Goal: Check status: Check status

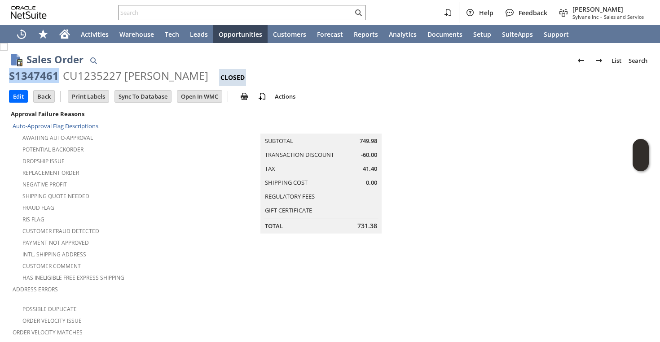
scroll to position [0, 205]
click at [269, 19] on div at bounding box center [241, 12] width 247 height 15
click at [265, 13] on input "text" at bounding box center [236, 12] width 234 height 11
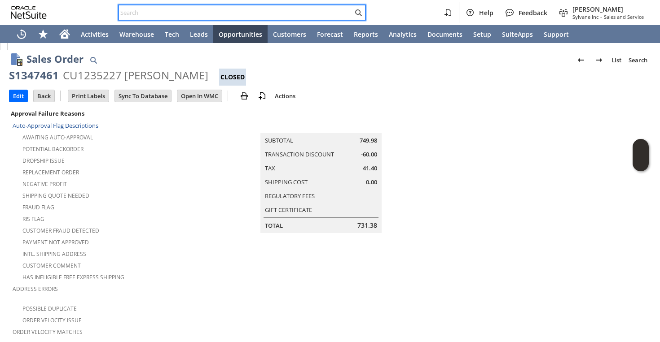
paste input "13307743672"
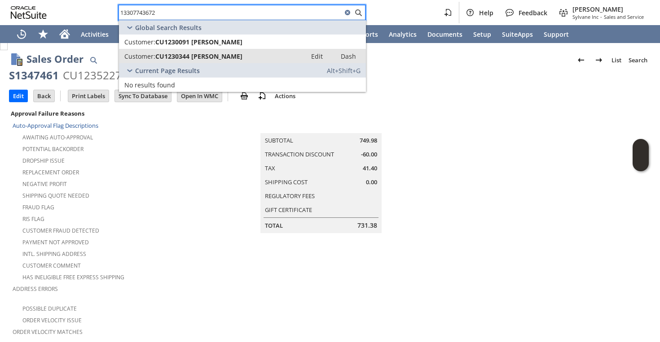
type input "13307743672"
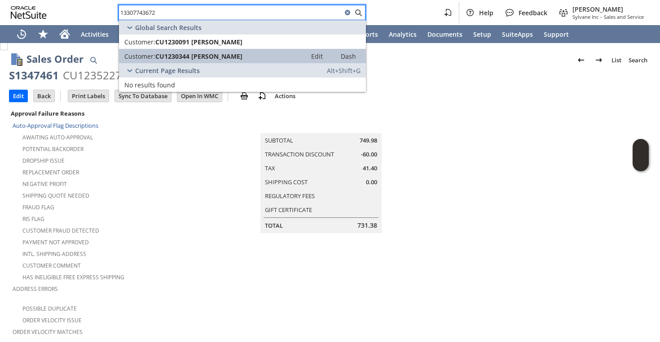
click at [226, 53] on span "CU1230344 Jessica Troy" at bounding box center [198, 56] width 87 height 9
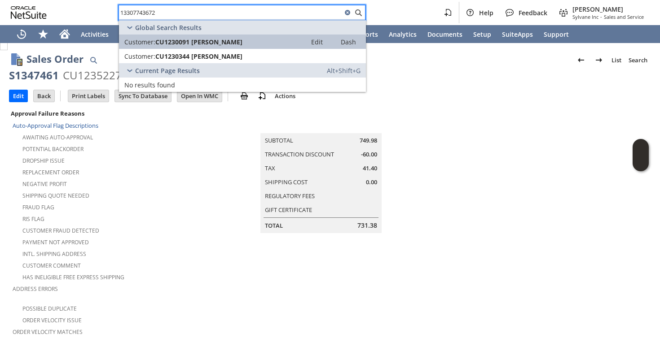
click at [219, 35] on link "Customer: CU1230091 Jessica Troy Edit Dash" at bounding box center [242, 42] width 247 height 14
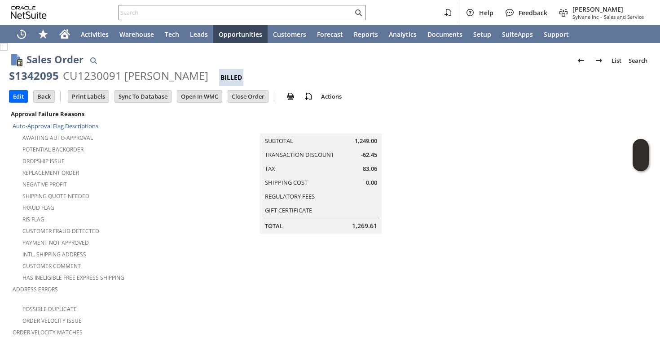
click at [151, 19] on div at bounding box center [241, 12] width 247 height 15
click at [150, 14] on input "text" at bounding box center [236, 12] width 234 height 11
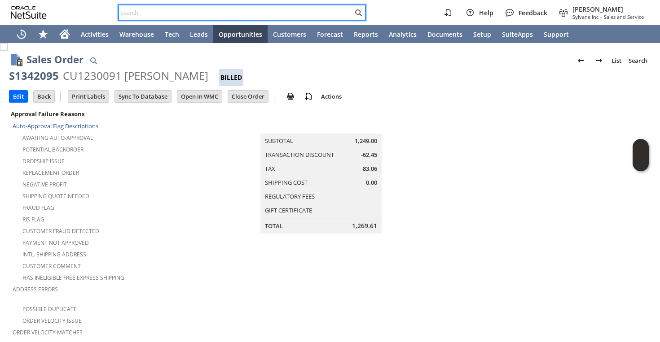
paste input "8705092765"
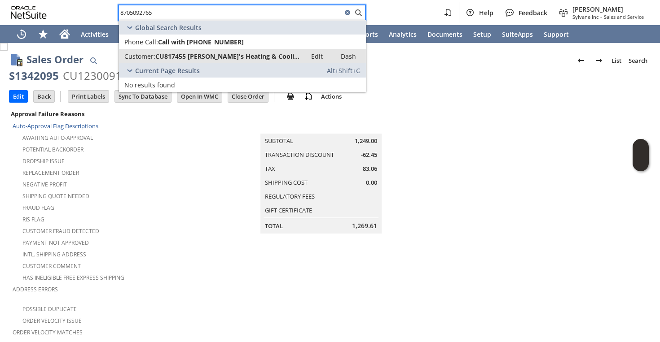
type input "8705092765"
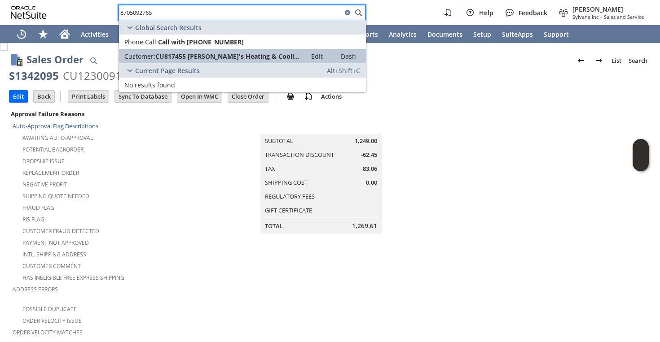
click at [151, 53] on span "Customer:" at bounding box center [139, 56] width 31 height 9
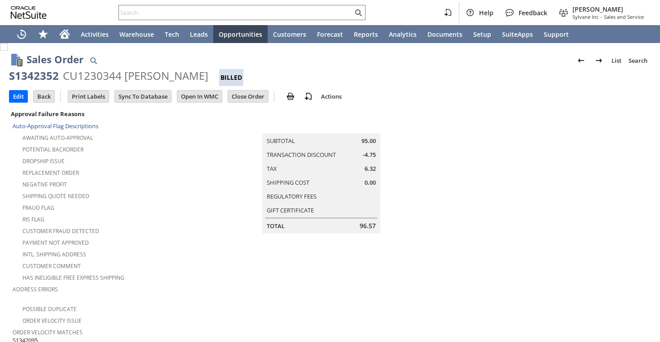
scroll to position [575, 0]
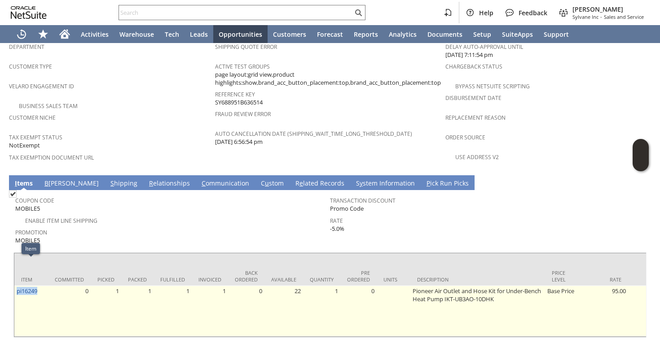
drag, startPoint x: 39, startPoint y: 263, endPoint x: 15, endPoint y: 265, distance: 24.3
click at [15, 286] on td "pi16249" at bounding box center [31, 311] width 34 height 51
copy link "pi16249"
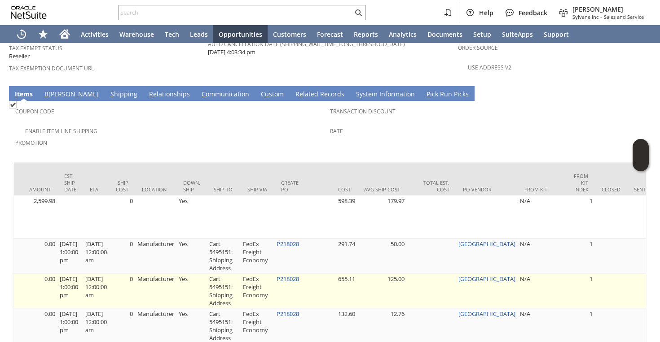
scroll to position [0, 622]
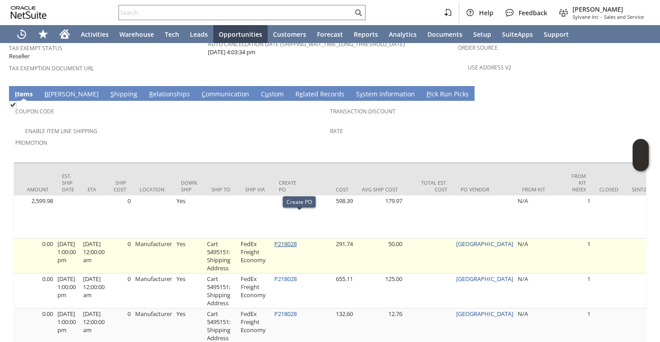
click at [296, 240] on link "P218028" at bounding box center [285, 244] width 22 height 8
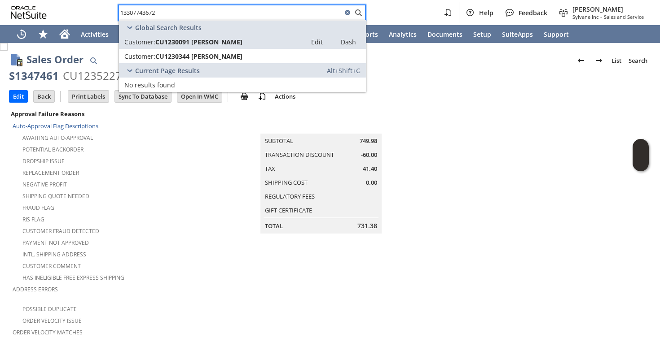
scroll to position [0, 205]
click at [383, 118] on td "Summary Subtotal 749.98 Transaction Discount -60.00 Tax 41.40 Shipping Cost 0.0…" at bounding box center [330, 171] width 253 height 126
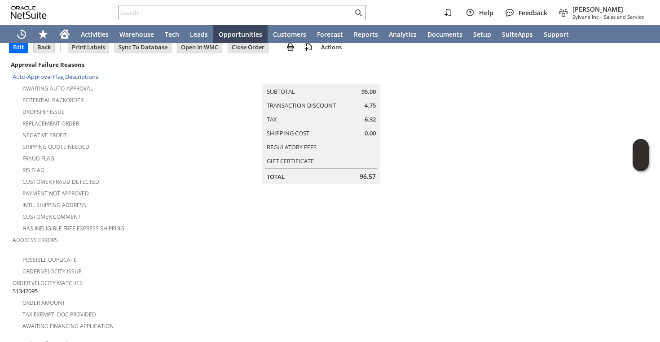
scroll to position [48, 0]
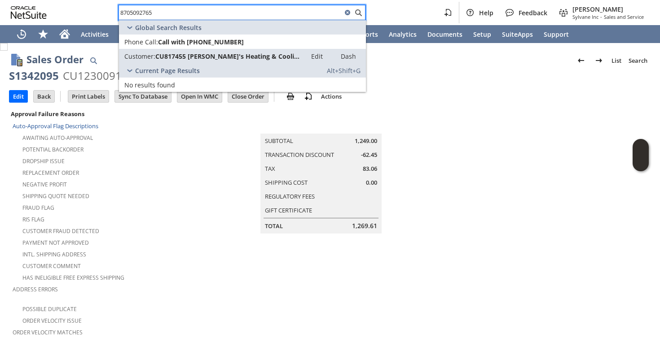
click at [424, 116] on td "Summary Subtotal 1,249.00 Transaction Discount -62.45 Tax 83.06 Shipping Cost 0…" at bounding box center [329, 171] width 237 height 126
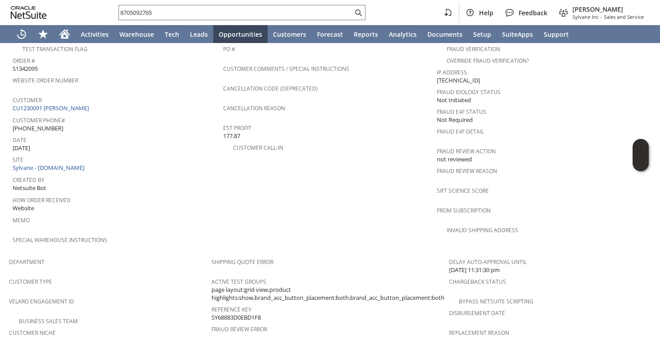
scroll to position [592, 0]
